Goal: Find specific page/section: Find specific page/section

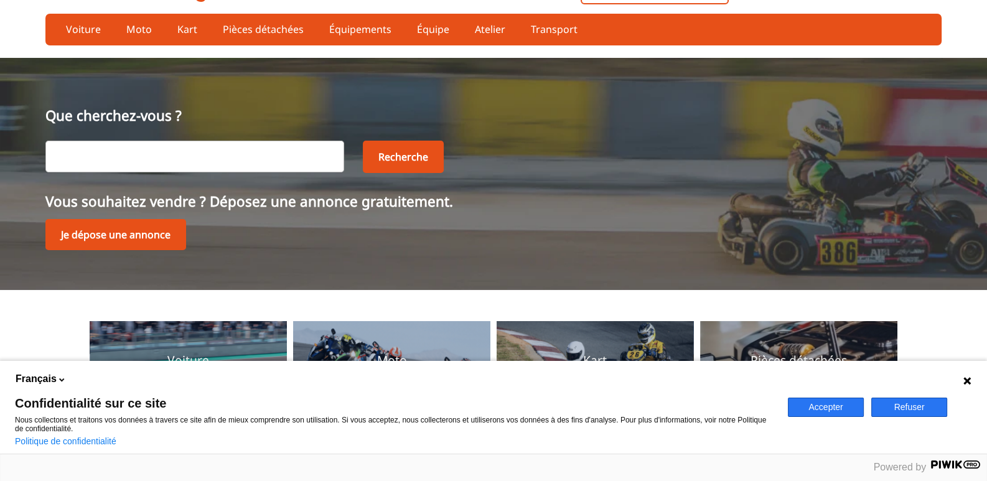
scroll to position [9, 0]
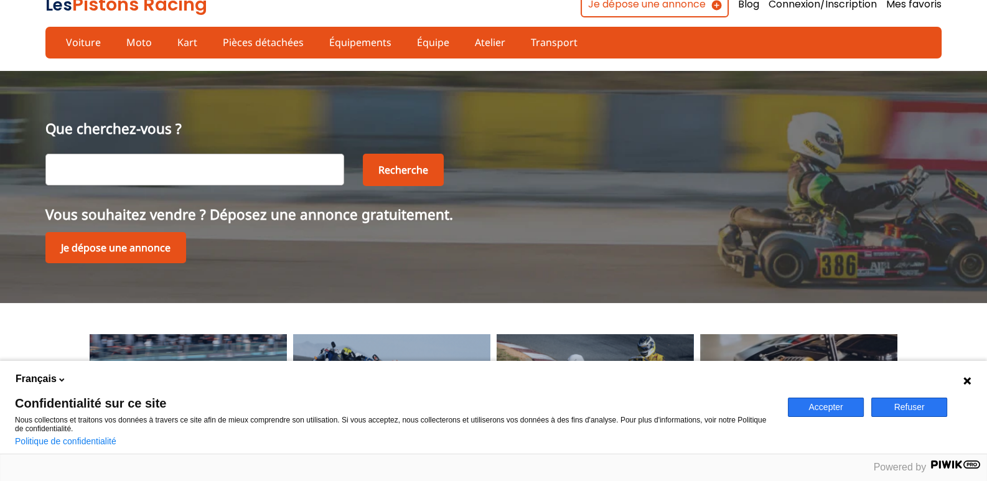
click at [108, 171] on input "text" at bounding box center [194, 169] width 299 height 31
click at [413, 37] on link "Équipe" at bounding box center [433, 42] width 49 height 21
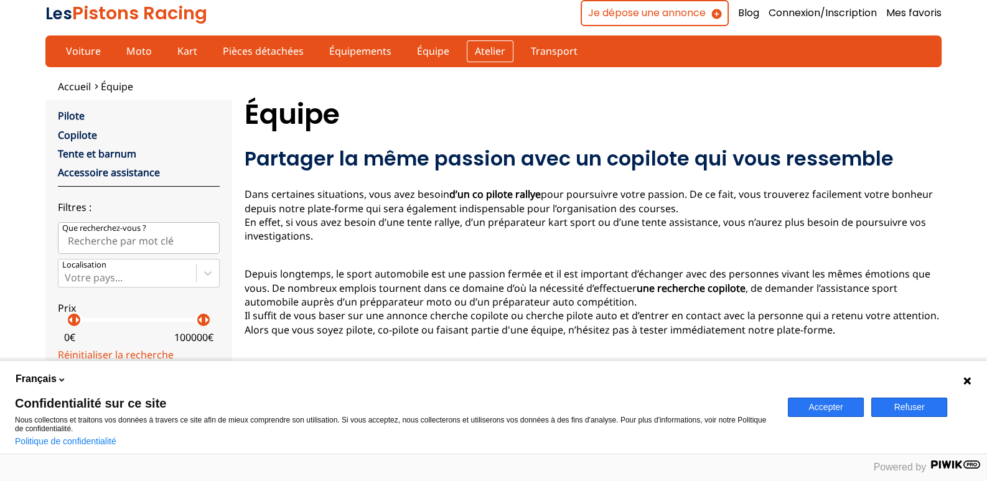
click at [473, 49] on link "Atelier" at bounding box center [490, 50] width 47 height 21
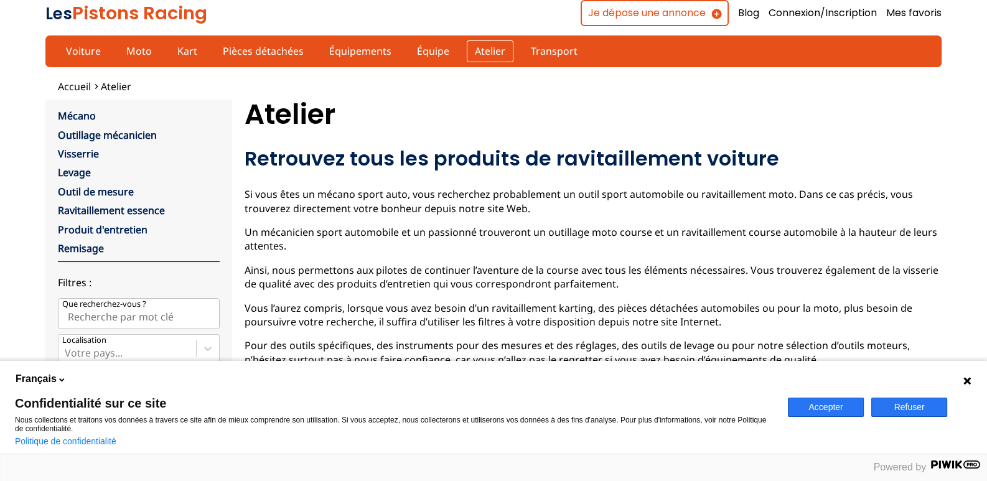
click at [475, 48] on link "Atelier" at bounding box center [490, 50] width 47 height 21
click at [78, 115] on link "Mécano" at bounding box center [77, 116] width 38 height 14
